Goal: Transaction & Acquisition: Purchase product/service

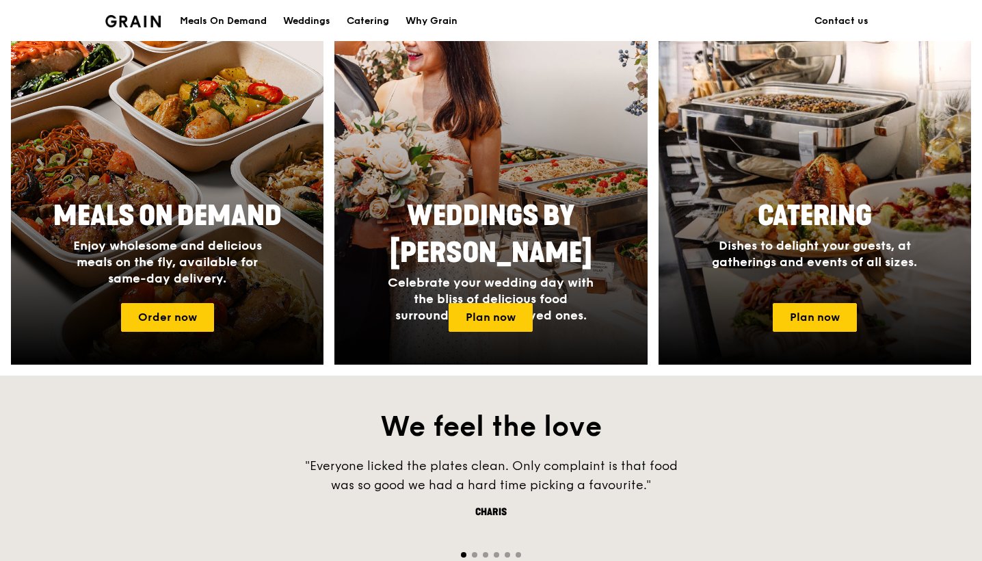
scroll to position [579, 0]
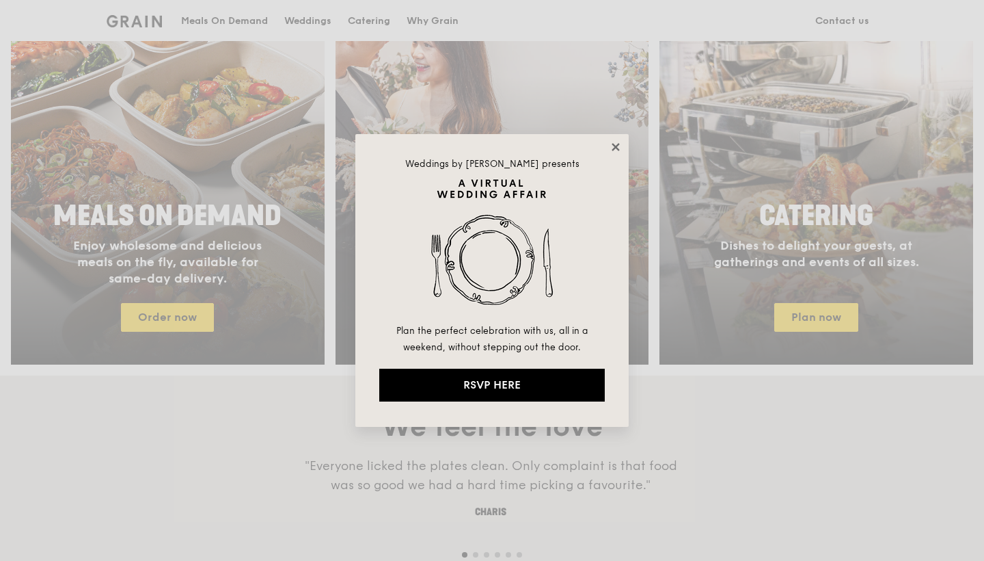
click at [616, 146] on icon at bounding box center [616, 147] width 8 height 8
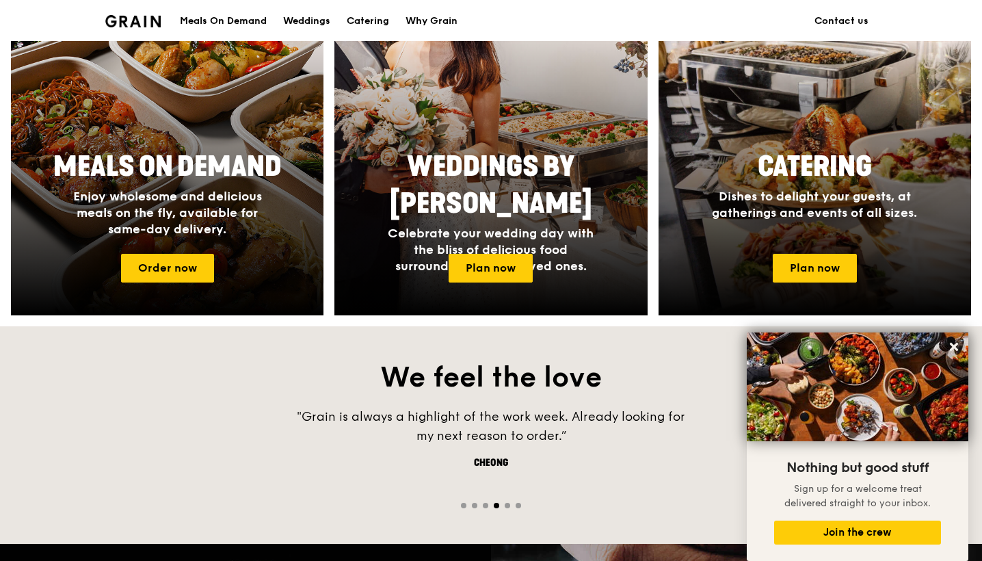
scroll to position [629, 0]
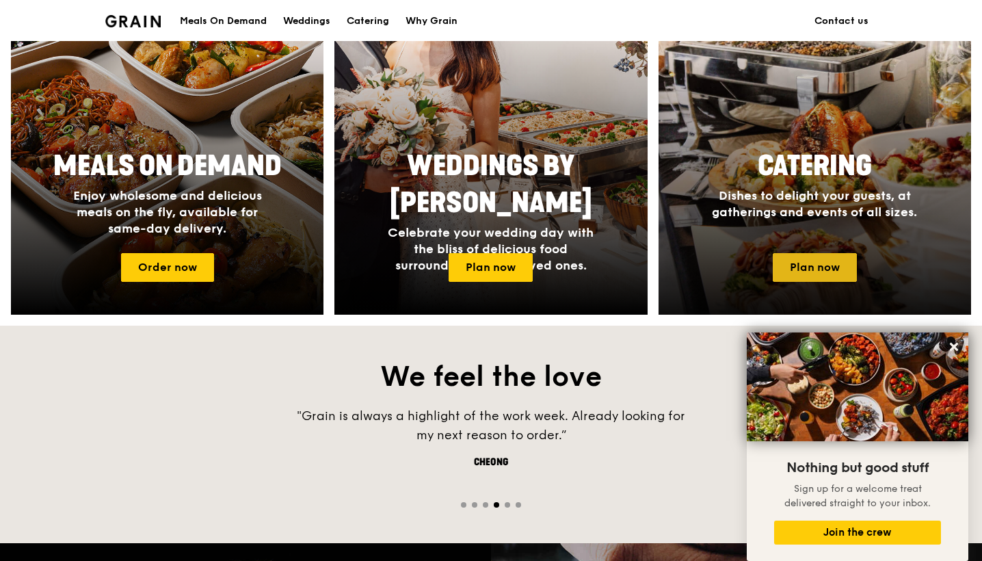
click at [816, 280] on link "Plan now" at bounding box center [815, 267] width 84 height 29
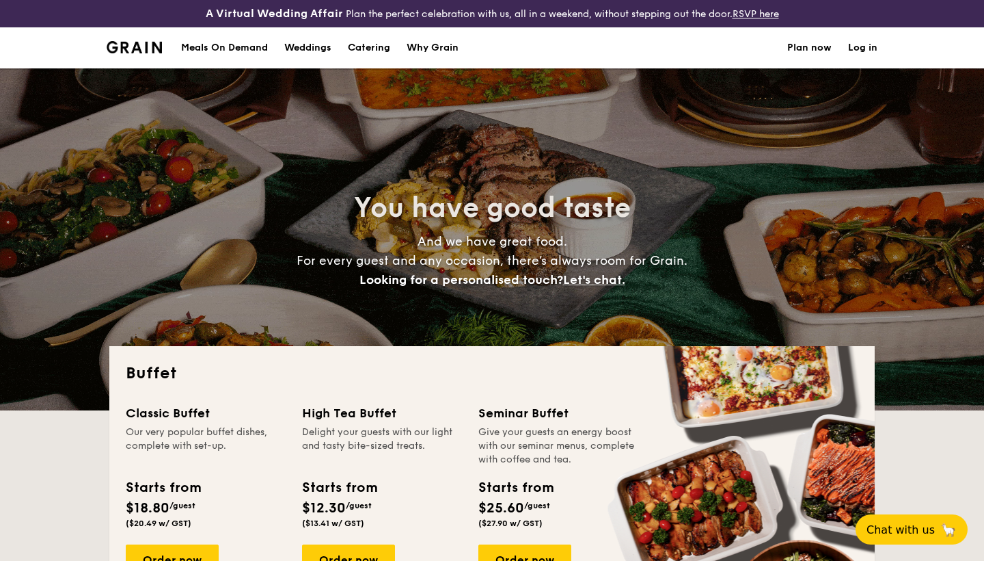
select select
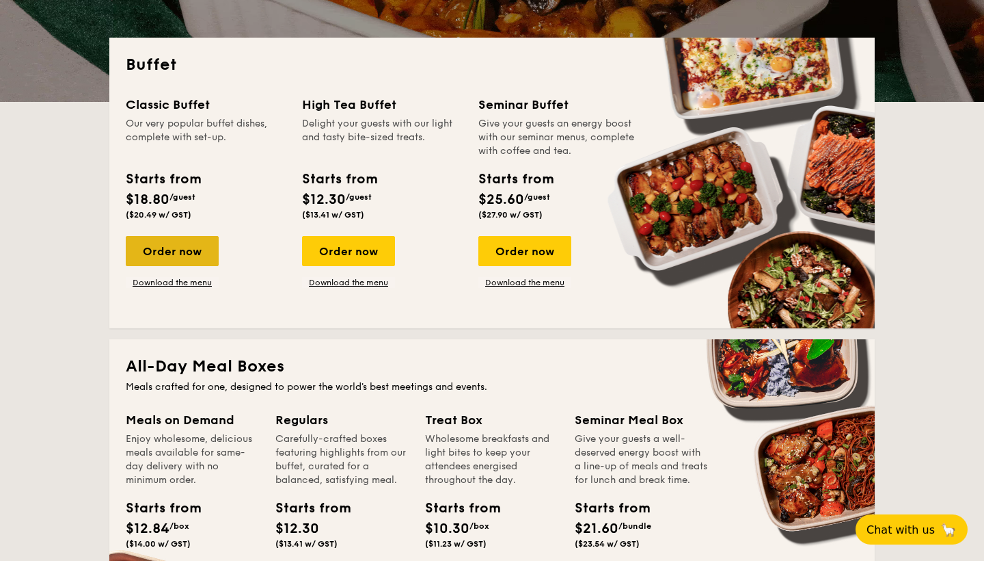
click at [195, 243] on div "Order now" at bounding box center [172, 251] width 93 height 30
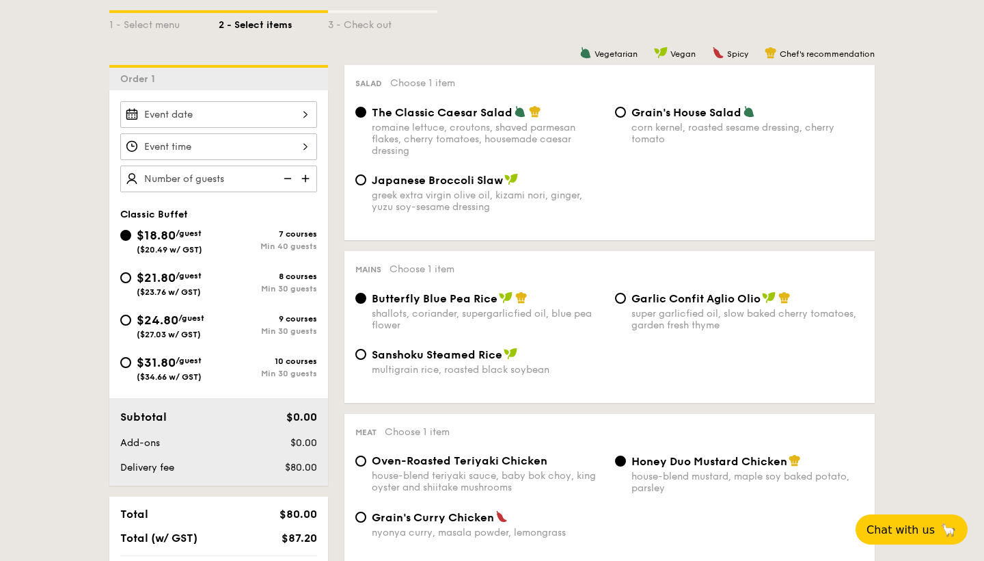
scroll to position [349, 0]
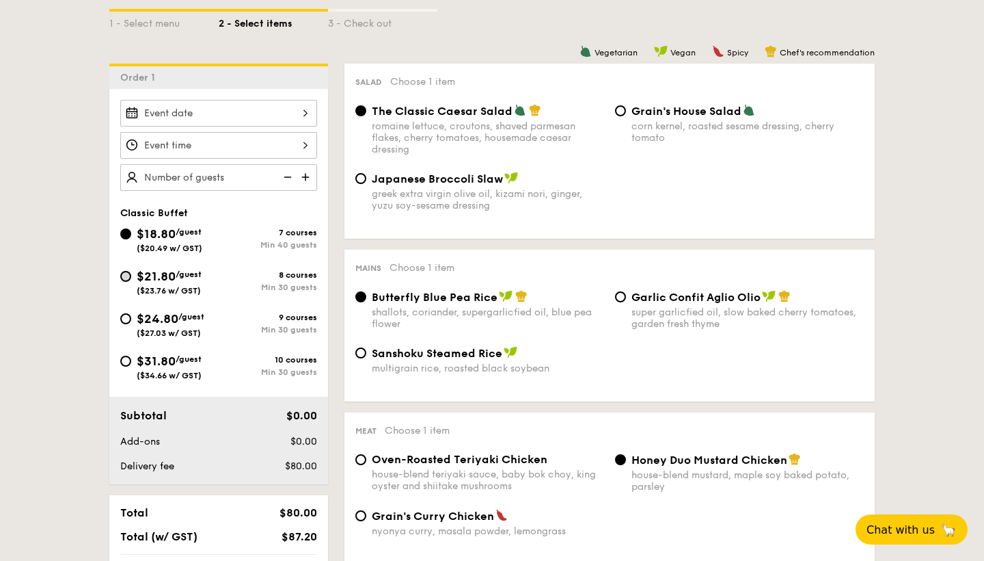
click at [129, 280] on input "$21.80 /guest ($23.76 w/ GST) 8 courses Min 30 guests" at bounding box center [125, 276] width 11 height 11
radio input "true"
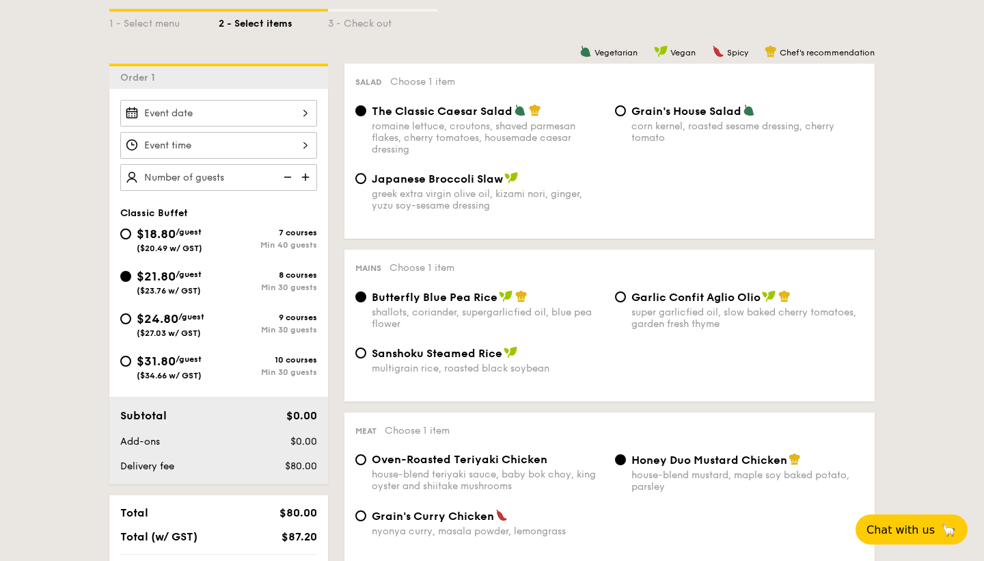
radio input "true"
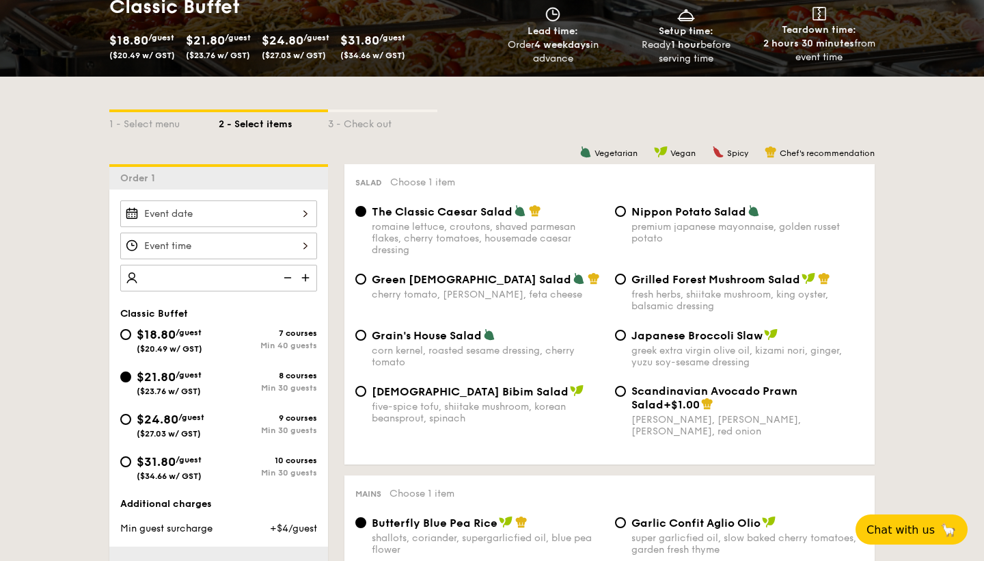
scroll to position [264, 0]
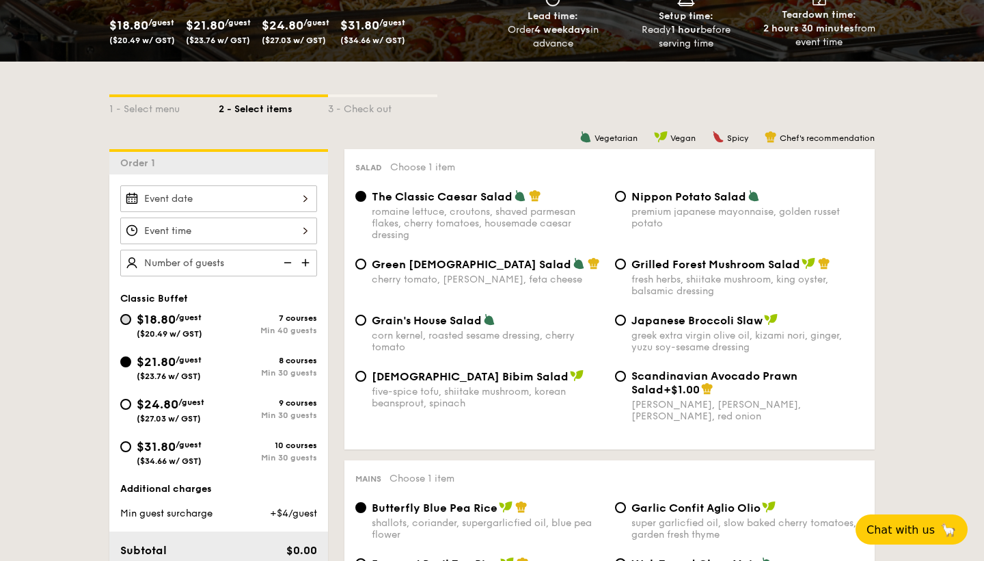
click at [124, 318] on input "$18.80 /guest ($20.49 w/ GST) 7 courses Min 40 guests" at bounding box center [125, 319] width 11 height 11
radio input "true"
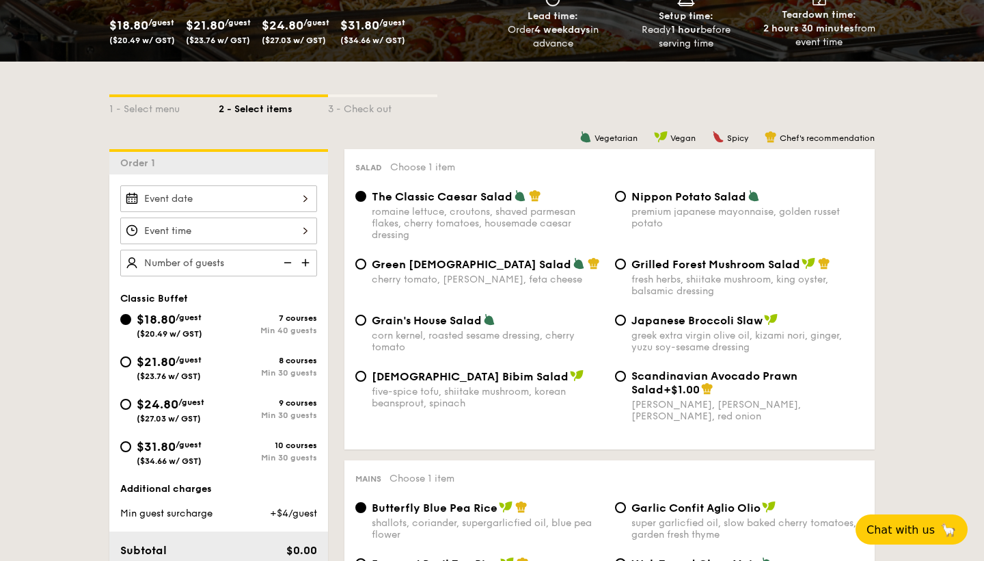
radio input "true"
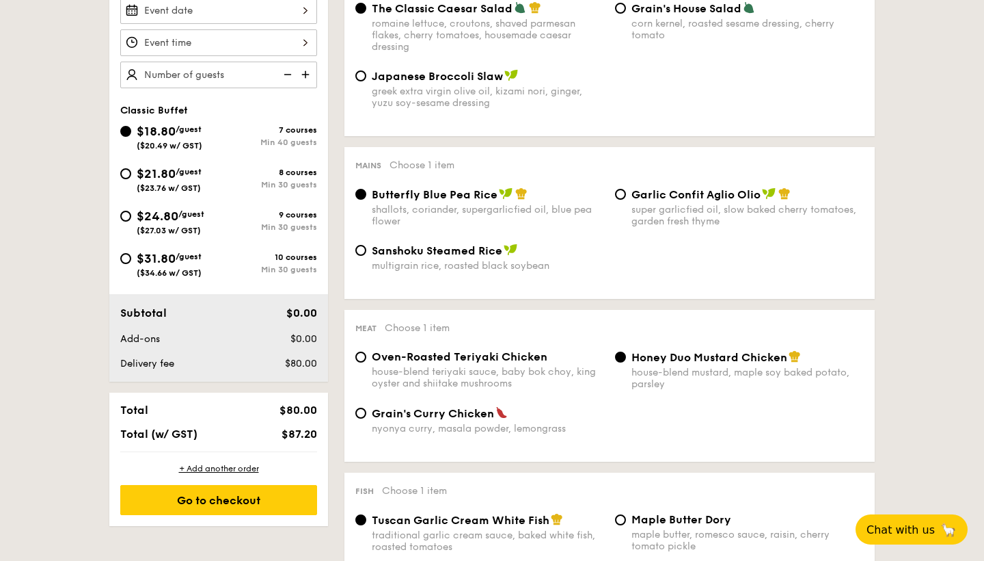
scroll to position [470, 0]
